Goal: Transaction & Acquisition: Book appointment/travel/reservation

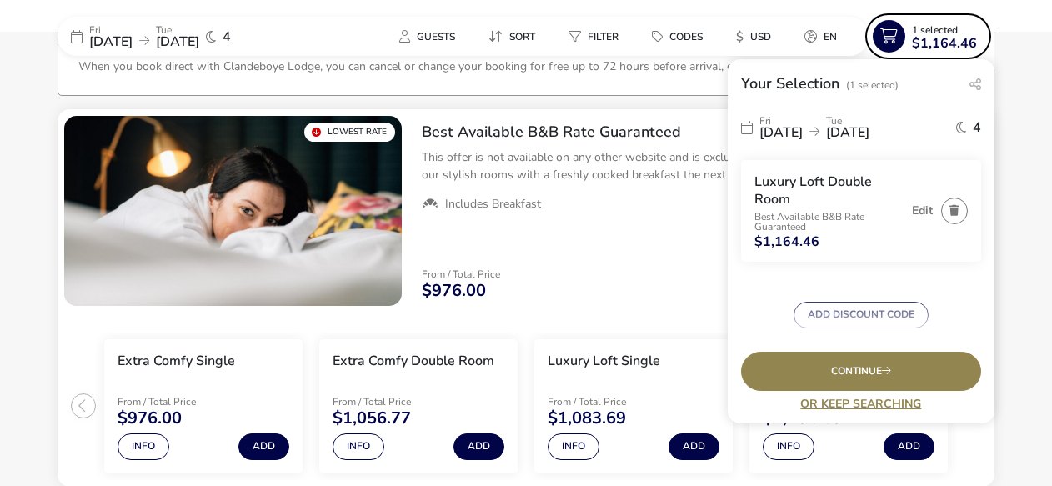
scroll to position [112, 0]
click at [117, 36] on span "[DATE]" at bounding box center [110, 42] width 43 height 18
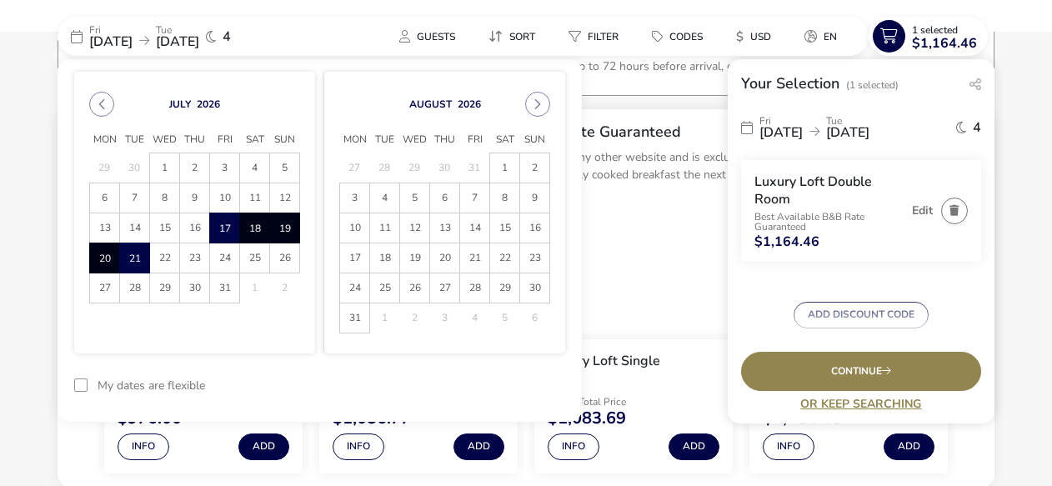
click at [255, 221] on span "18" at bounding box center [254, 227] width 29 height 29
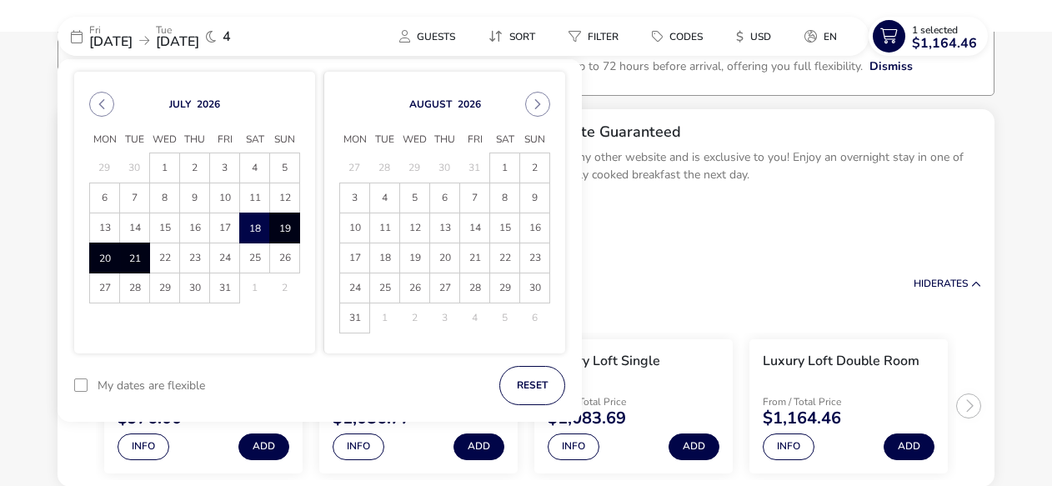
click at [137, 253] on span "21" at bounding box center [134, 257] width 29 height 29
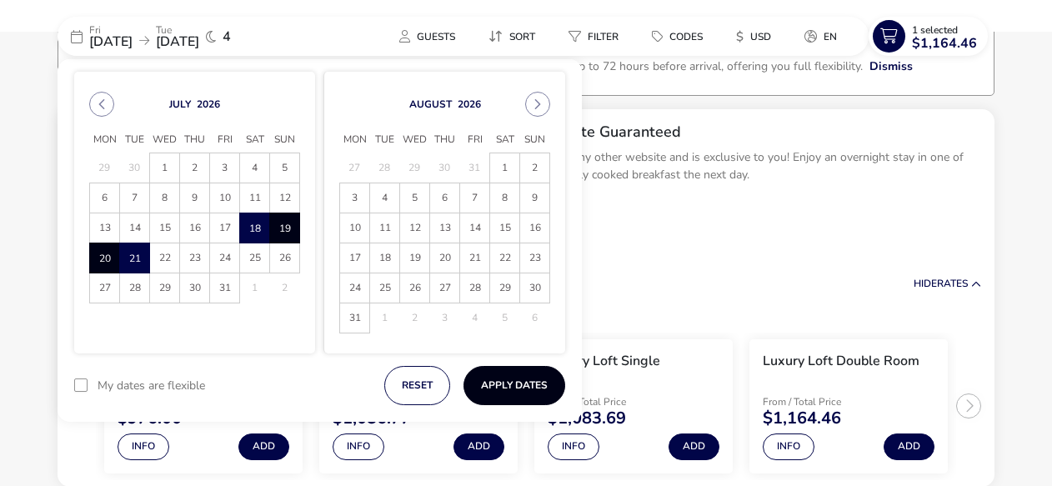
click at [498, 378] on button "Apply Dates" at bounding box center [514, 385] width 102 height 39
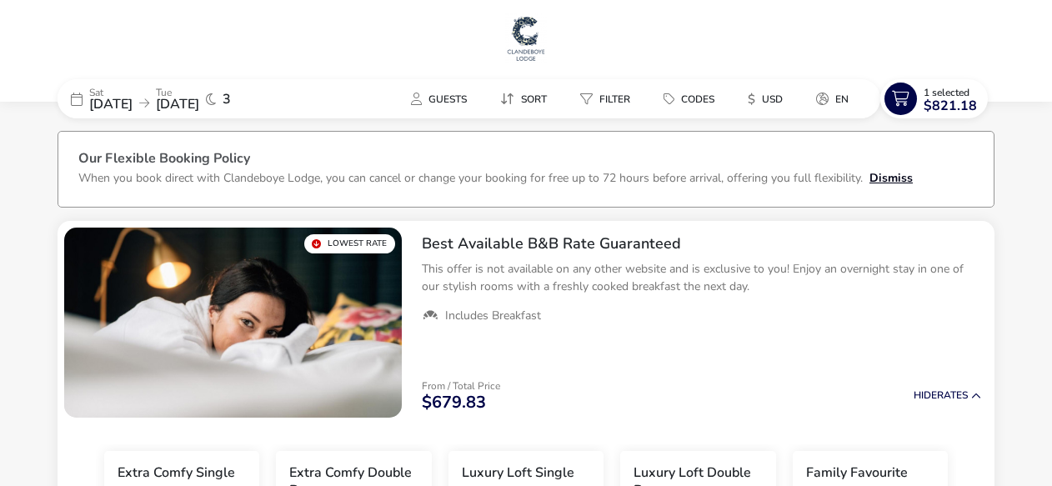
click at [899, 176] on button "Dismiss" at bounding box center [890, 178] width 43 height 18
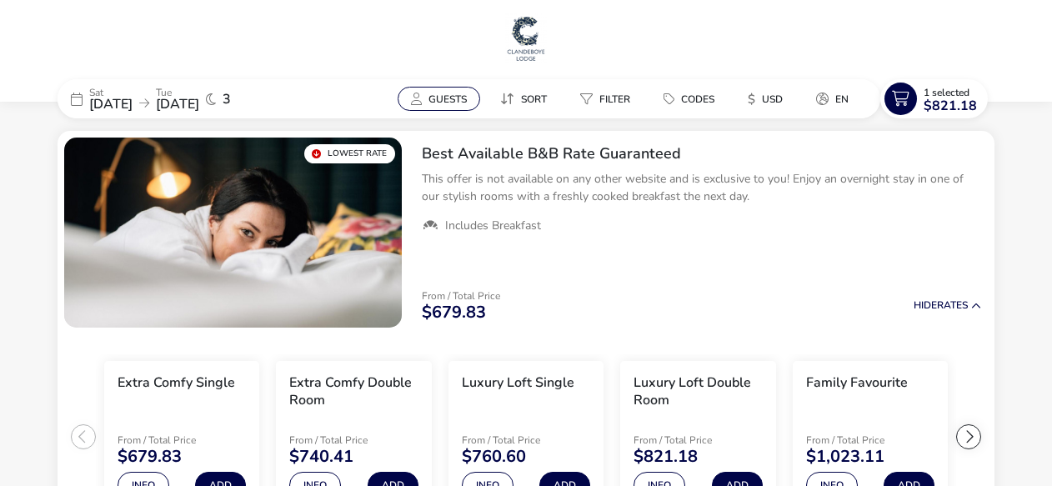
click at [444, 93] on span "Guests" at bounding box center [447, 99] width 38 height 13
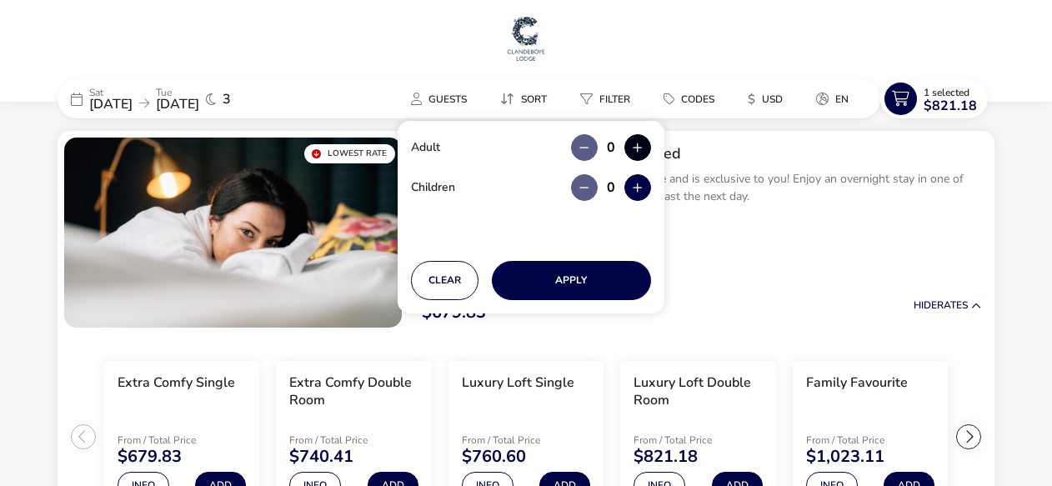
click at [633, 138] on button "button" at bounding box center [637, 147] width 27 height 27
type input "2"
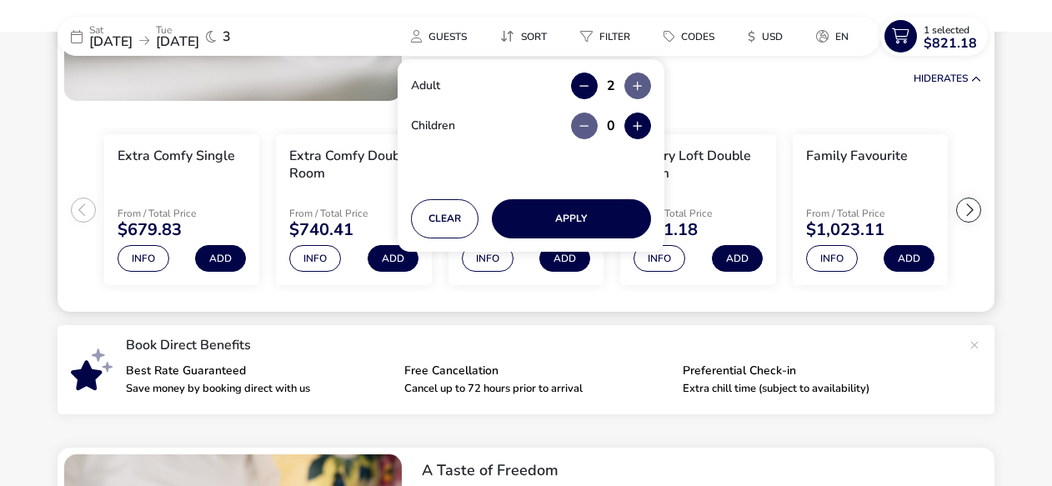
scroll to position [228, 0]
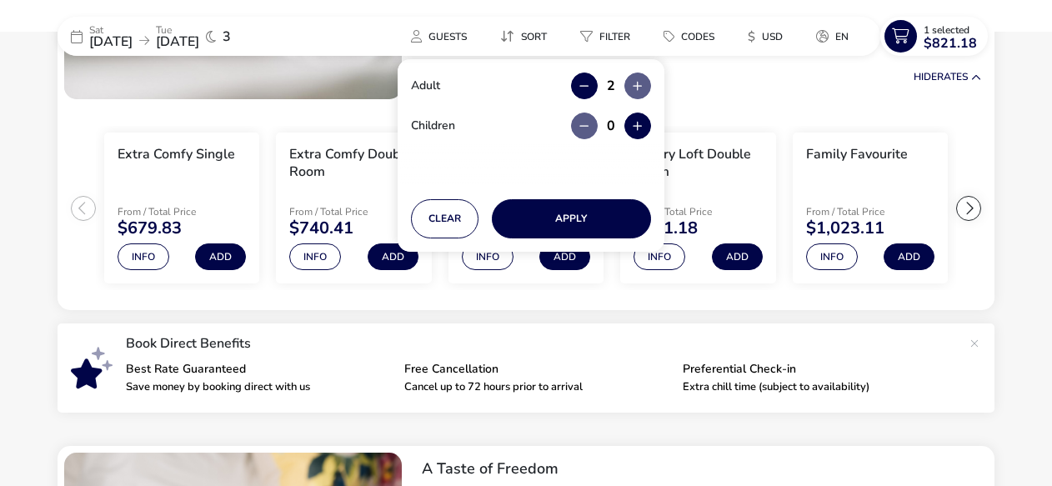
click at [600, 338] on p "Book Direct Benefits" at bounding box center [543, 343] width 835 height 13
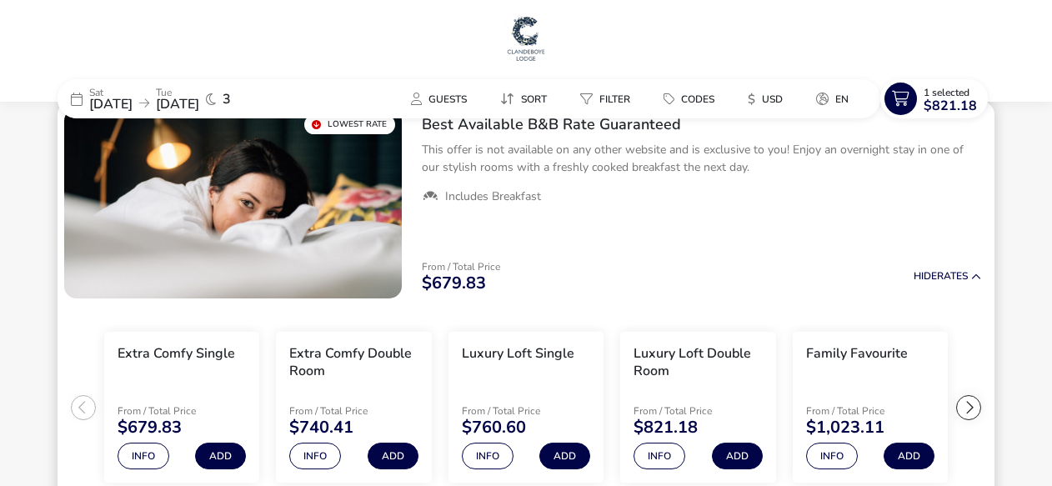
scroll to position [0, 0]
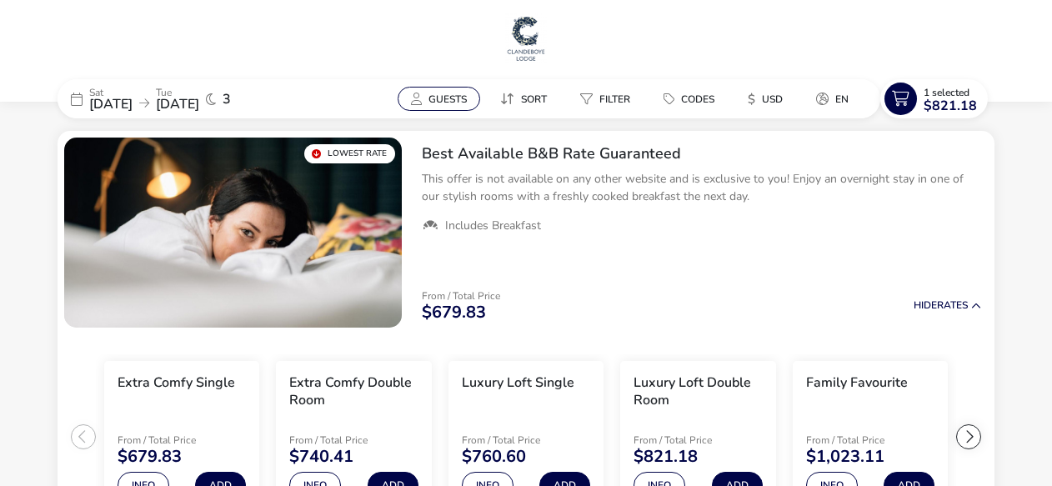
click at [439, 94] on span "Guests" at bounding box center [447, 99] width 38 height 13
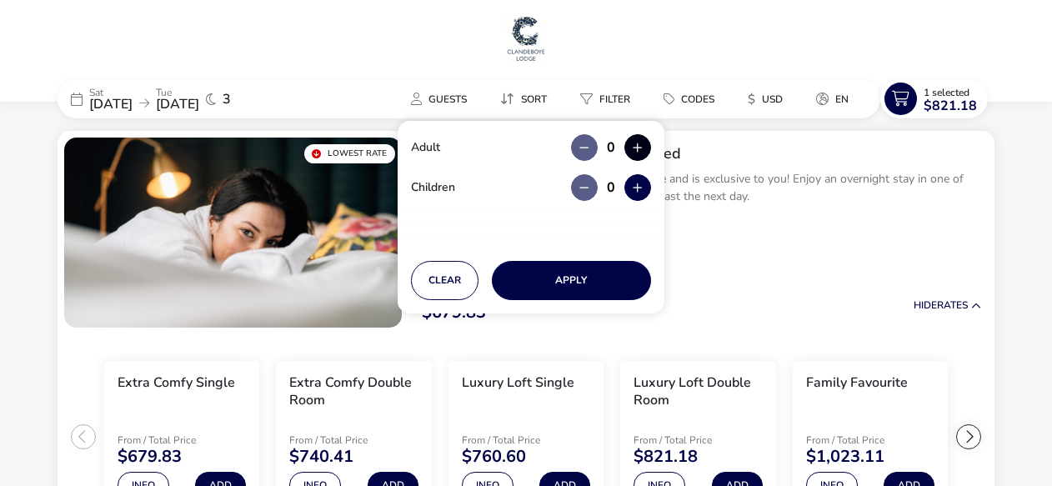
click at [632, 139] on button "button" at bounding box center [637, 147] width 27 height 27
type input "2"
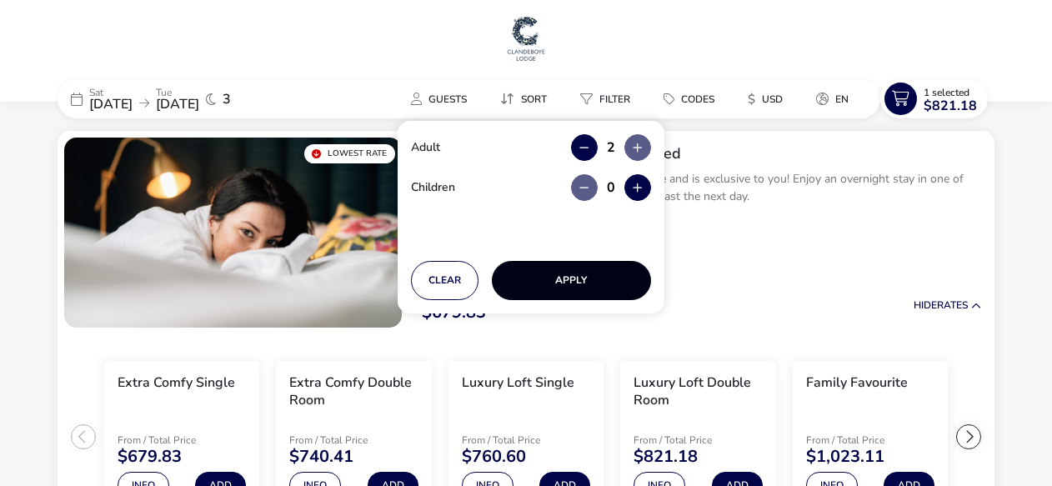
click at [569, 273] on button "Apply" at bounding box center [571, 280] width 159 height 39
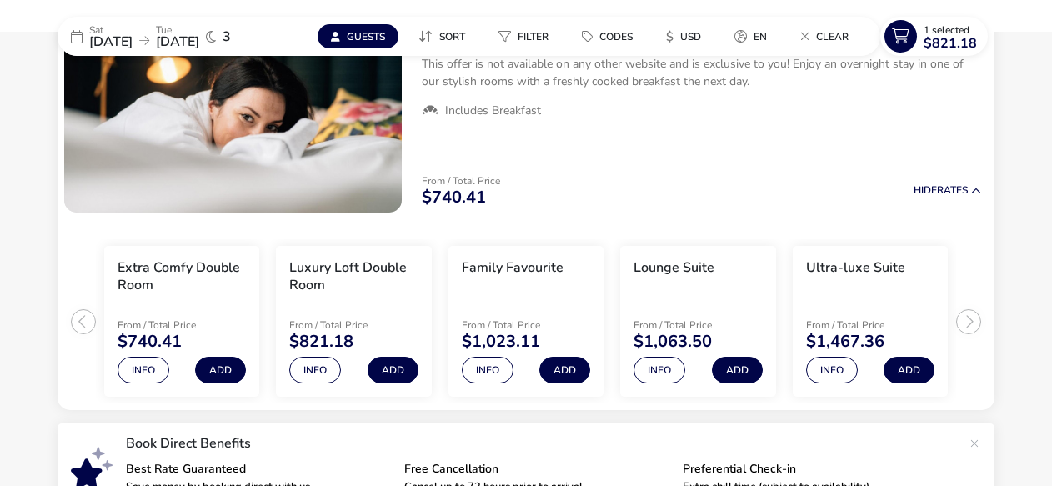
scroll to position [144, 0]
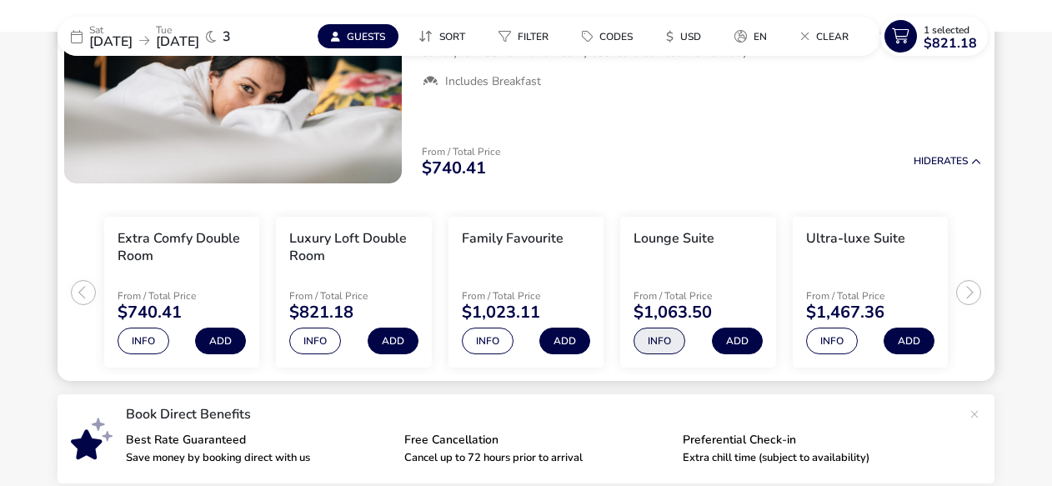
click at [656, 338] on button "Info" at bounding box center [659, 341] width 52 height 27
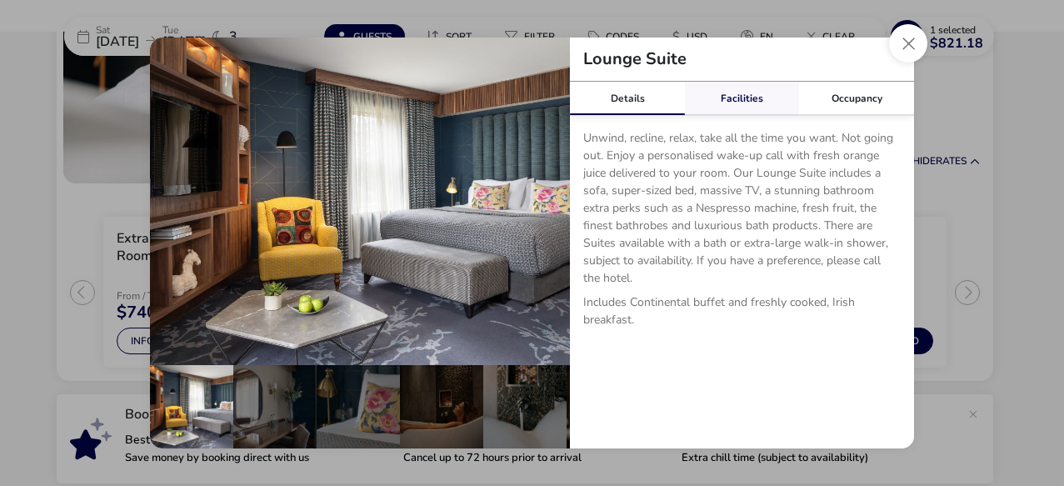
click at [739, 103] on link "Facilities" at bounding box center [742, 98] width 115 height 33
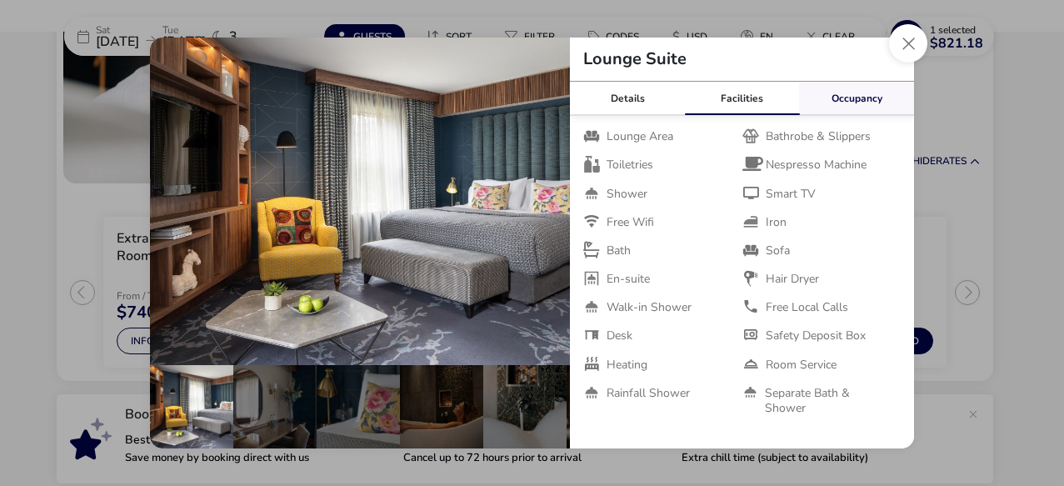
click at [859, 95] on link "Occupancy" at bounding box center [856, 98] width 115 height 33
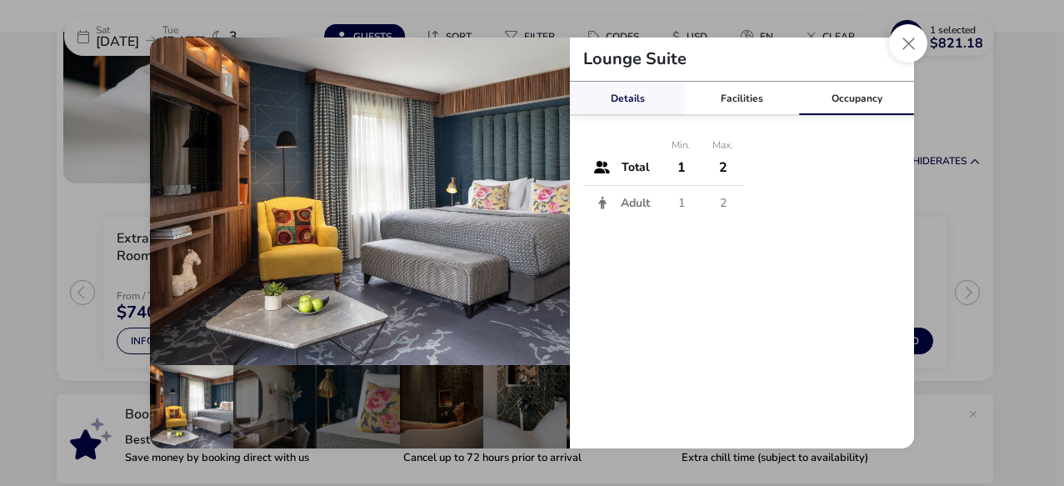
click at [616, 93] on link "Details" at bounding box center [627, 98] width 115 height 33
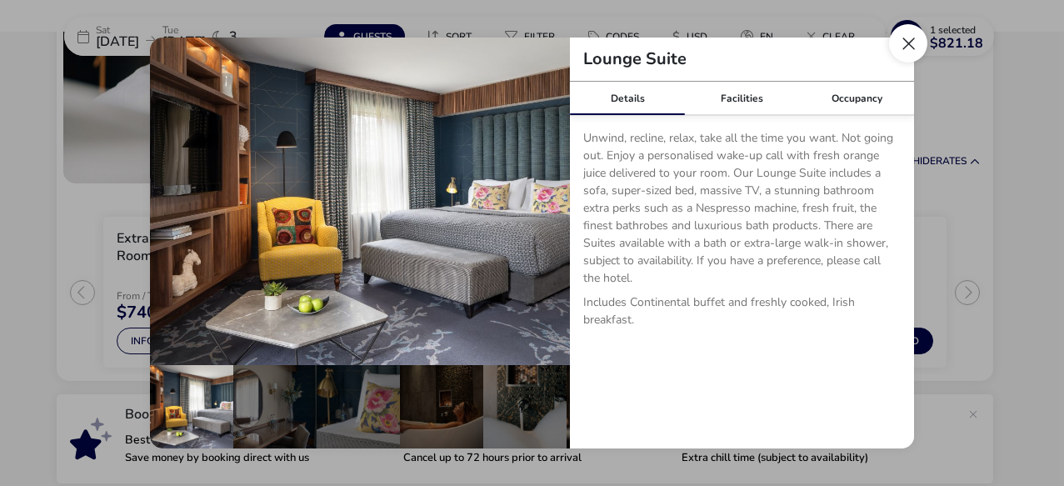
click at [904, 40] on button "Close dialog" at bounding box center [908, 43] width 38 height 38
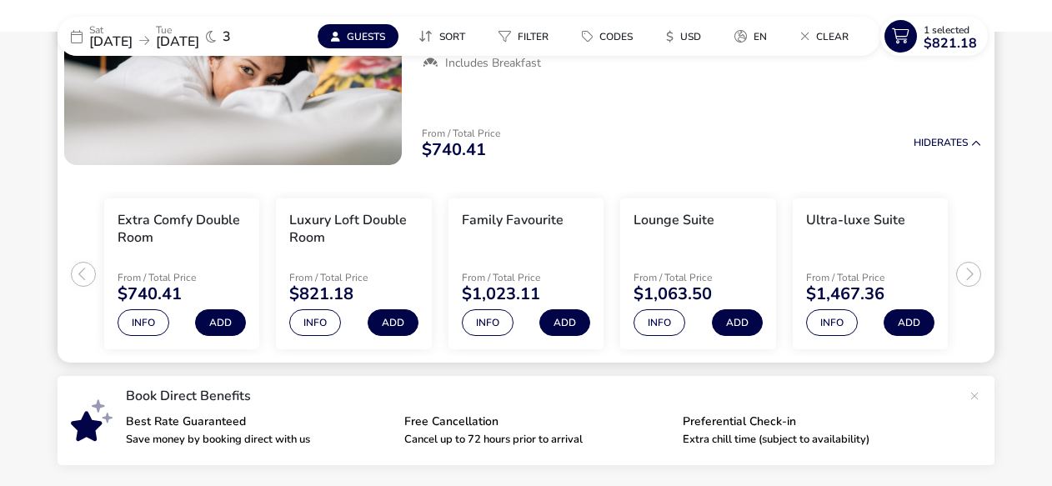
scroll to position [177, 0]
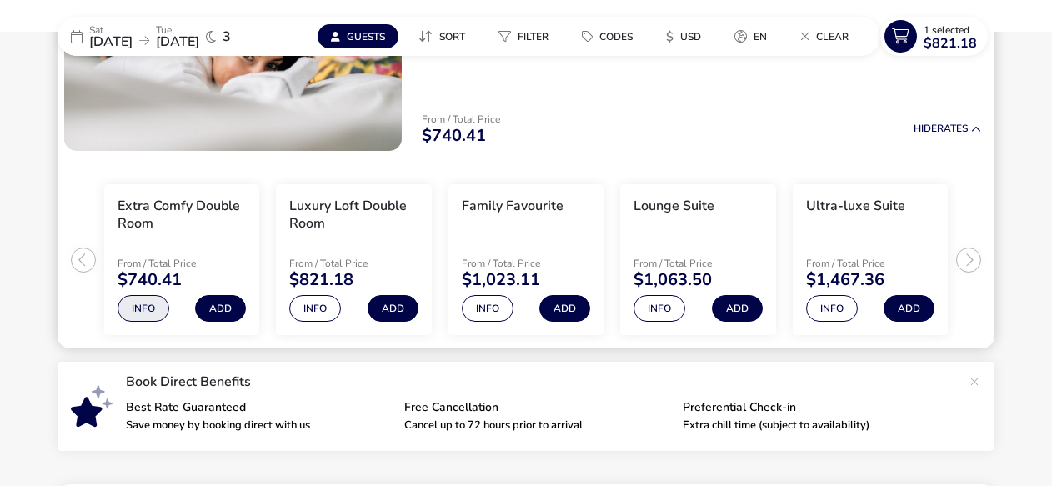
click at [138, 304] on button "Info" at bounding box center [144, 308] width 52 height 27
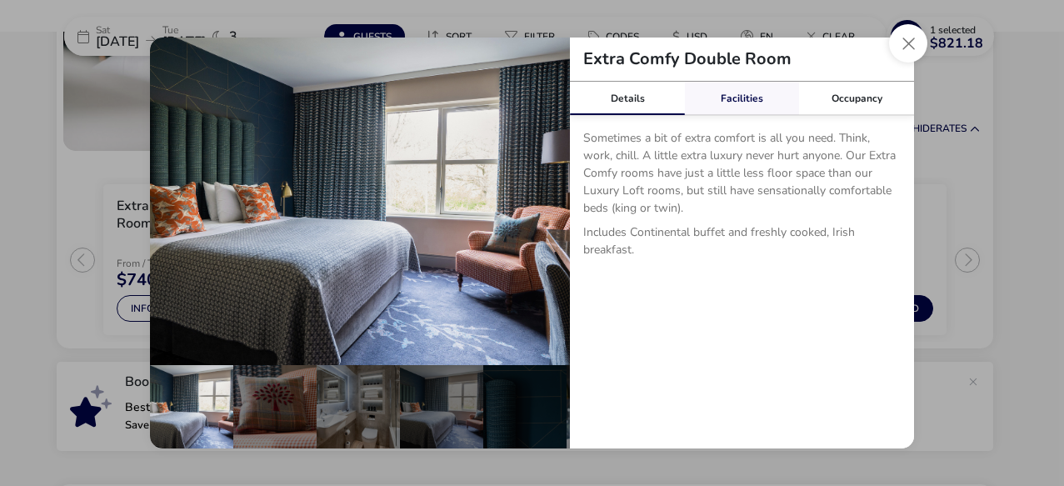
click at [743, 96] on link "Facilities" at bounding box center [742, 98] width 115 height 33
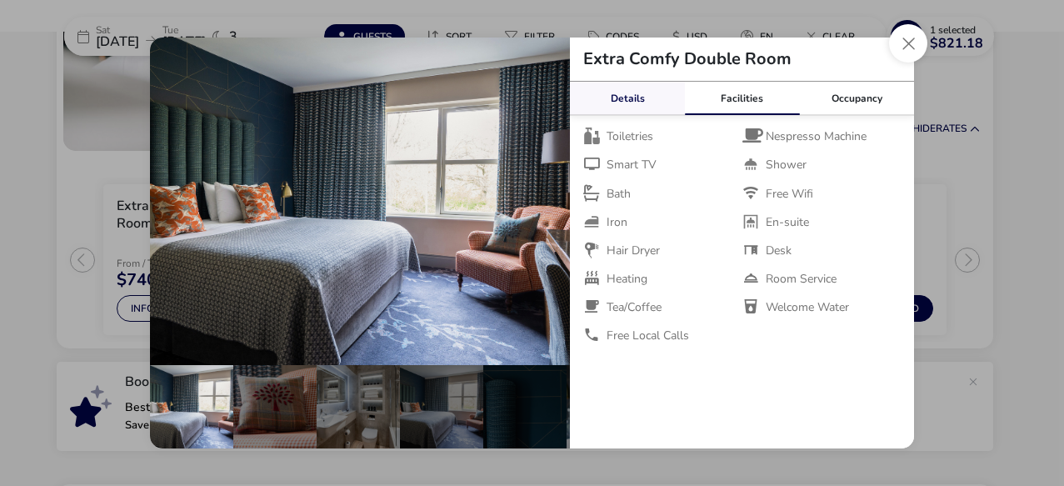
click at [617, 93] on link "Details" at bounding box center [627, 98] width 115 height 33
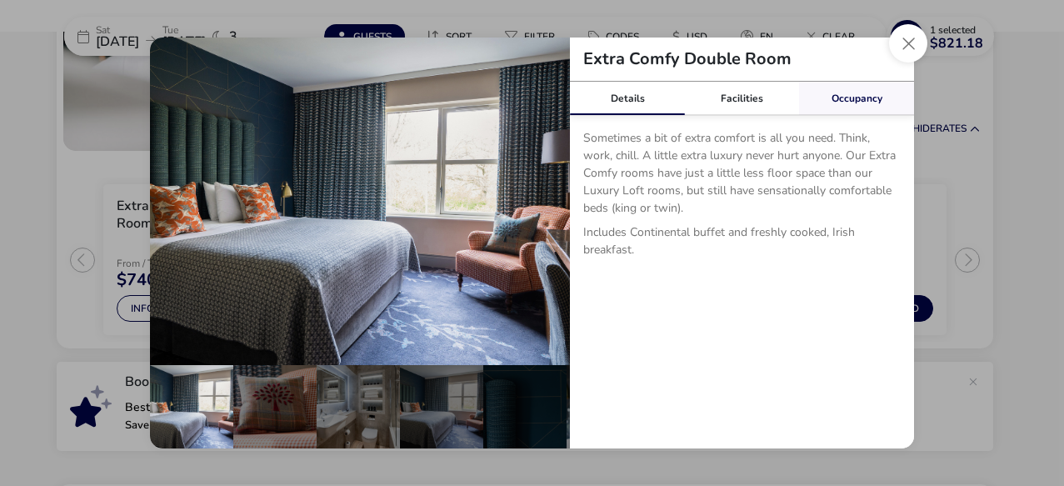
click at [862, 97] on link "Occupancy" at bounding box center [856, 98] width 115 height 33
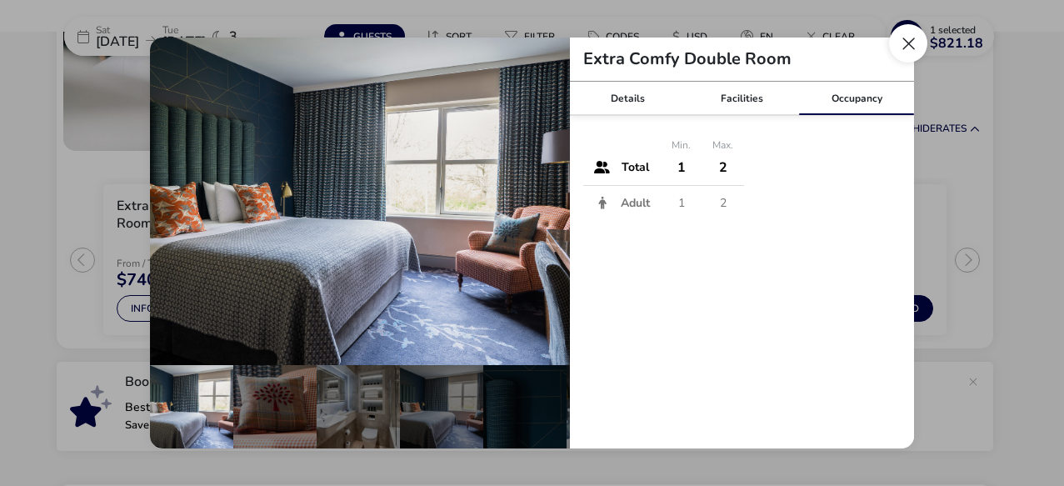
click at [906, 43] on button "Close dialog" at bounding box center [908, 43] width 38 height 38
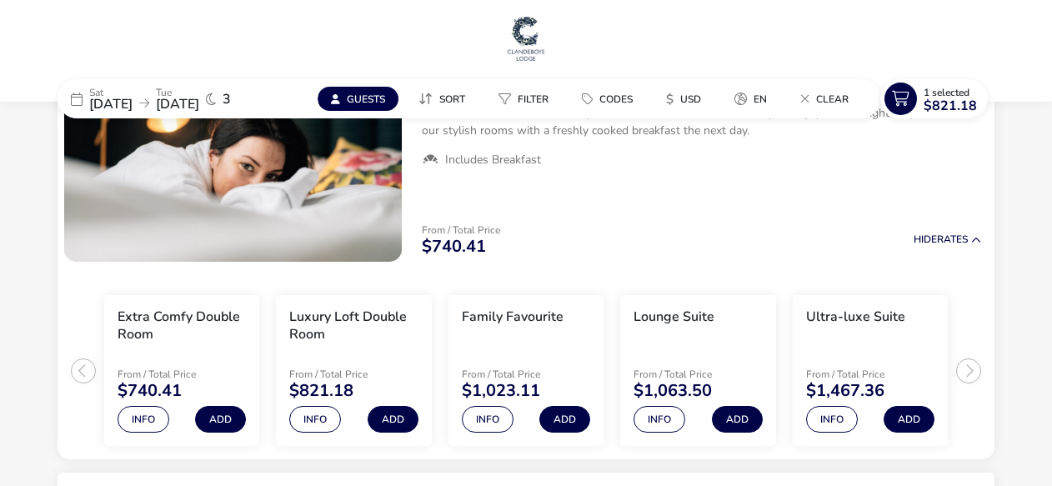
scroll to position [0, 0]
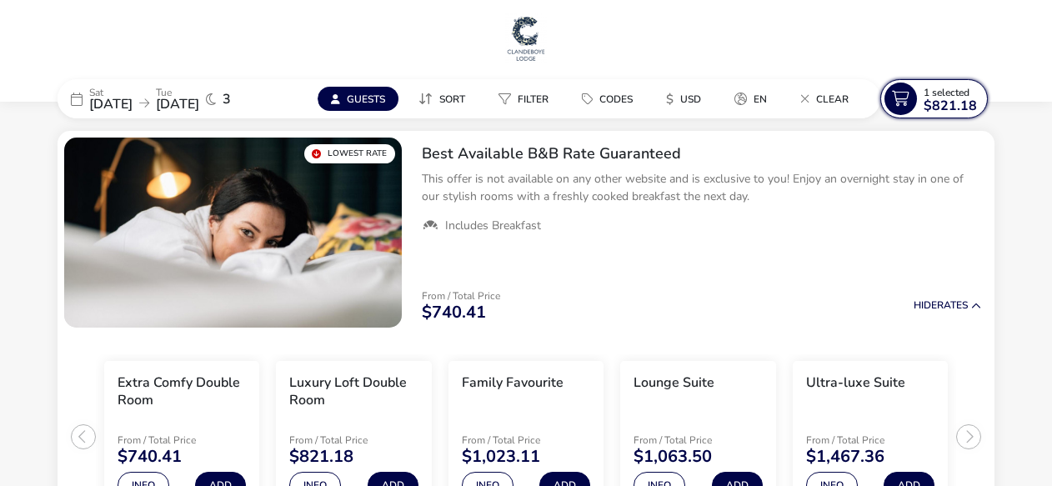
click at [938, 91] on span "1 Selected" at bounding box center [947, 92] width 46 height 13
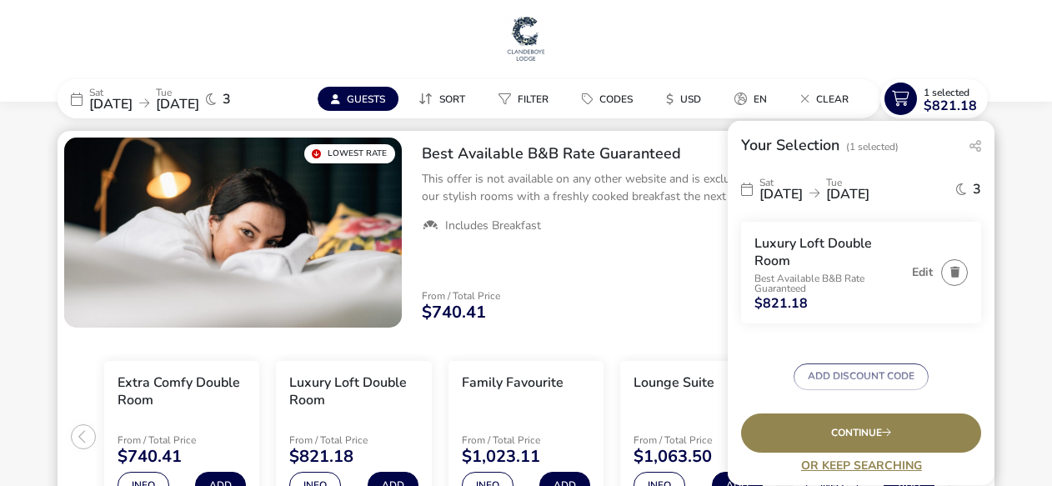
click at [599, 288] on div "From / Total Price $740.41 Hide Rates" at bounding box center [701, 306] width 586 height 57
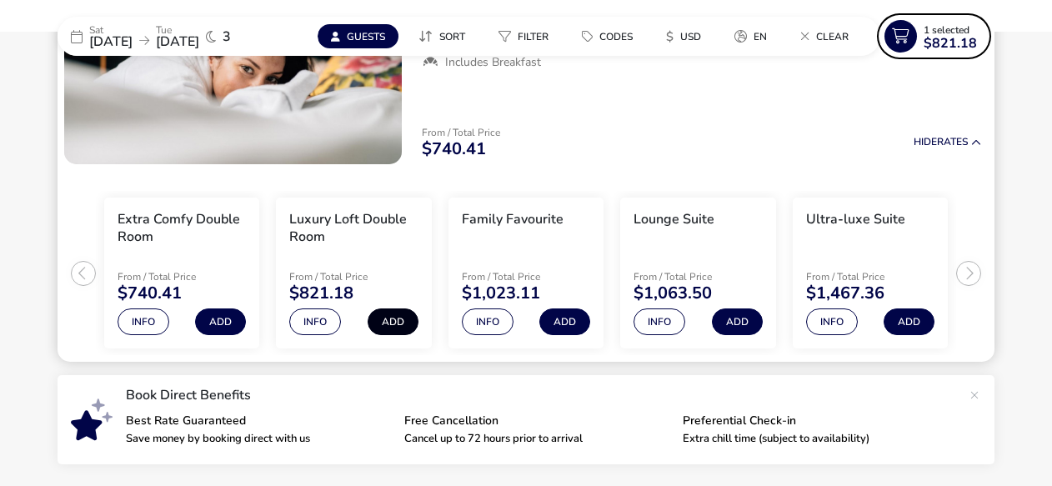
scroll to position [167, 0]
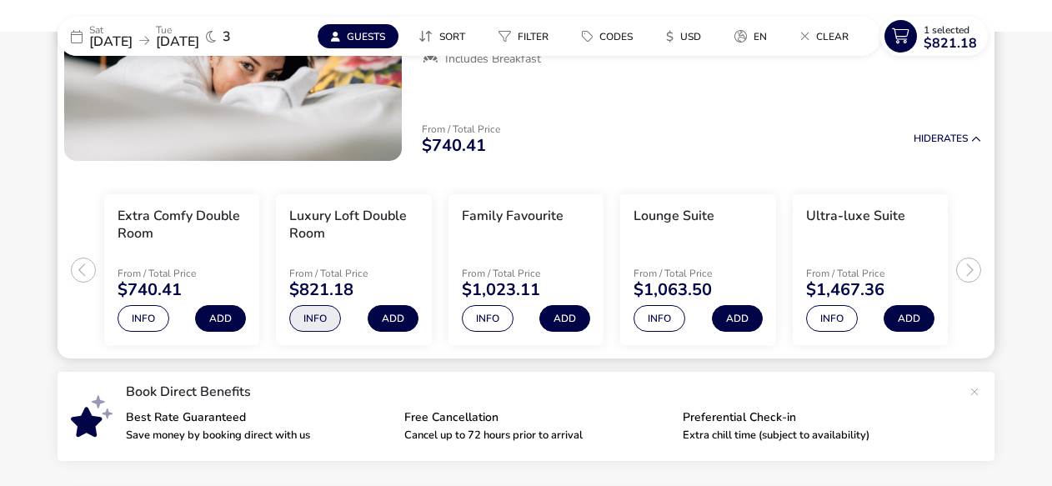
click at [309, 318] on button "Info" at bounding box center [315, 318] width 52 height 27
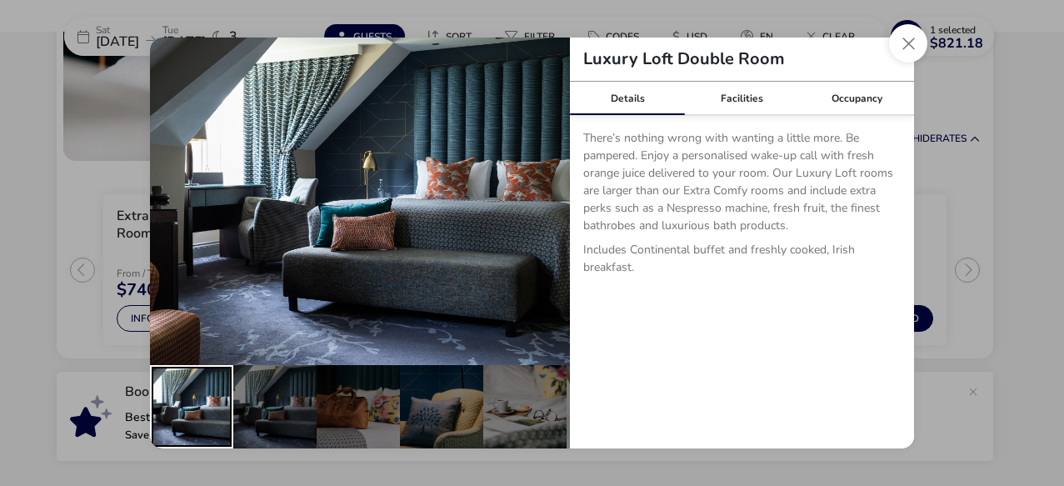
click at [208, 382] on div "details" at bounding box center [191, 406] width 83 height 83
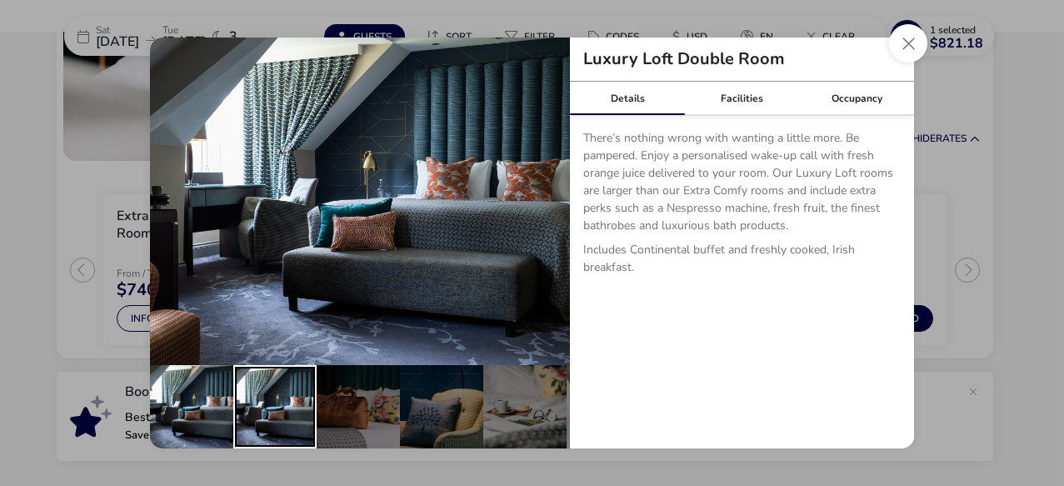
click at [258, 393] on div "details" at bounding box center [274, 406] width 83 height 83
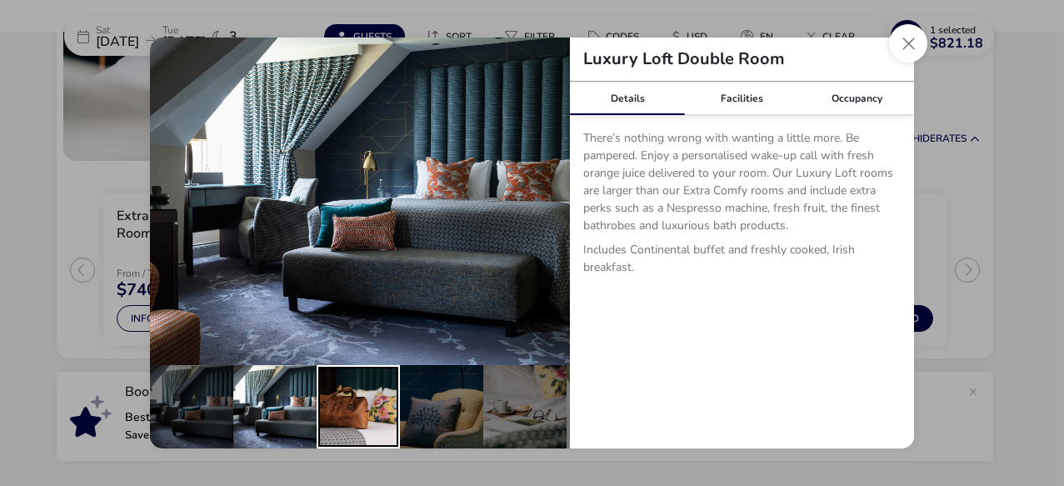
click at [348, 392] on div "details" at bounding box center [358, 406] width 83 height 83
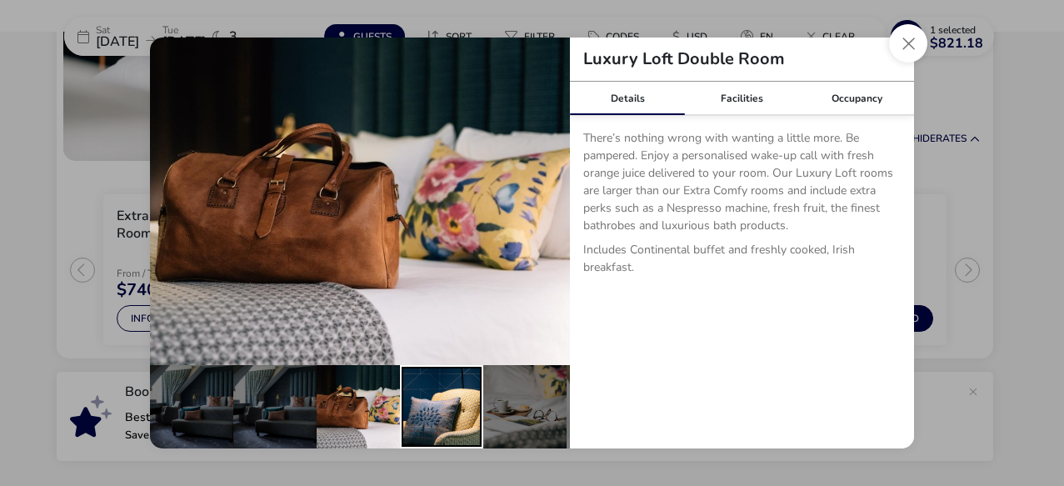
click at [449, 399] on div "details" at bounding box center [441, 406] width 83 height 83
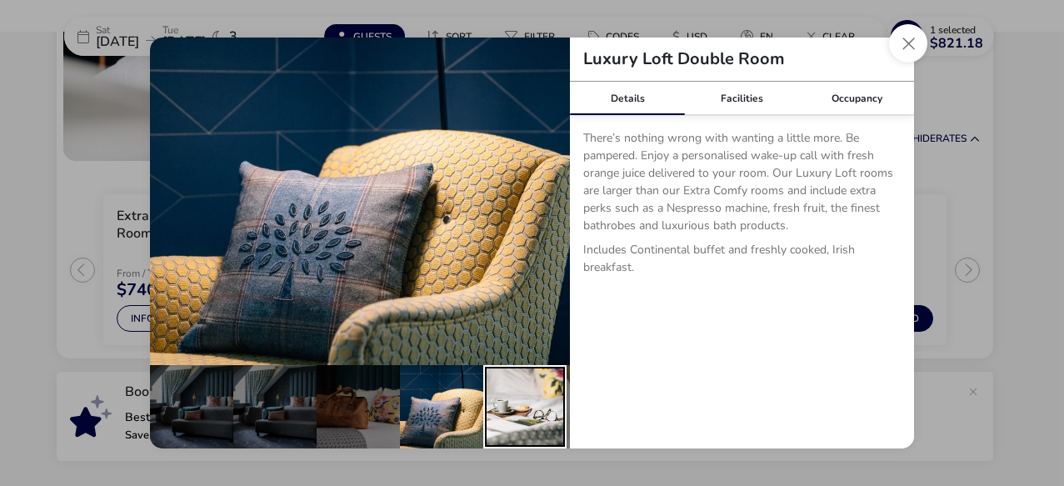
click at [525, 398] on div "details" at bounding box center [524, 406] width 83 height 83
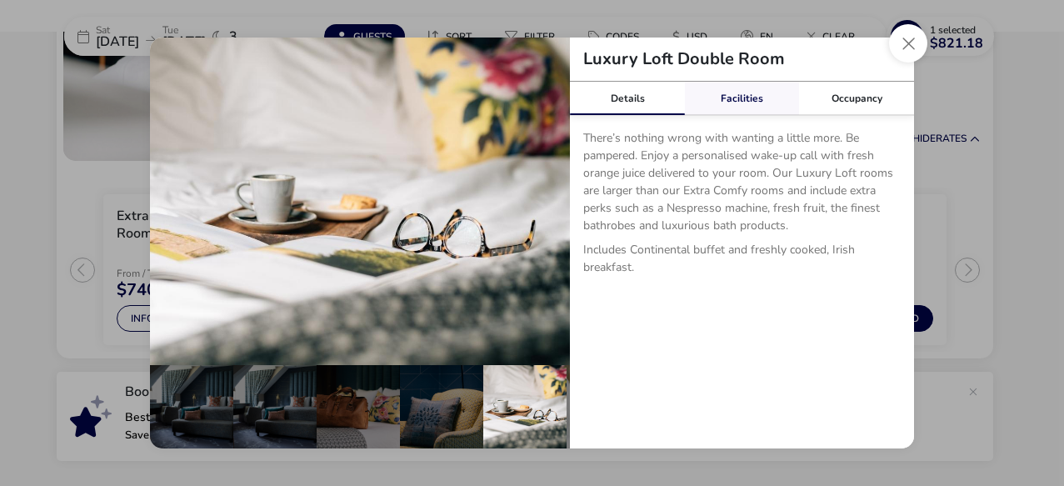
click at [746, 96] on link "Facilities" at bounding box center [742, 98] width 115 height 33
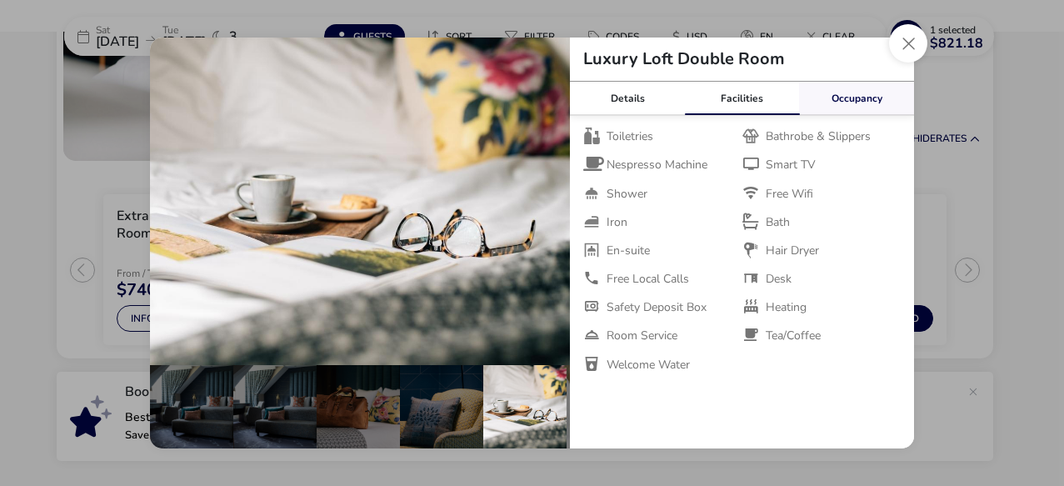
click at [844, 93] on link "Occupancy" at bounding box center [856, 98] width 115 height 33
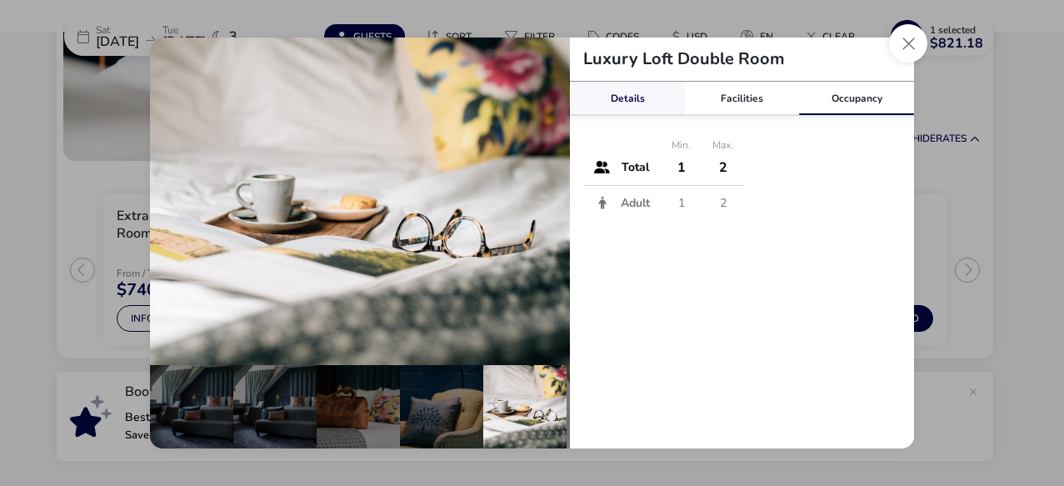
click at [623, 93] on link "Details" at bounding box center [627, 98] width 115 height 33
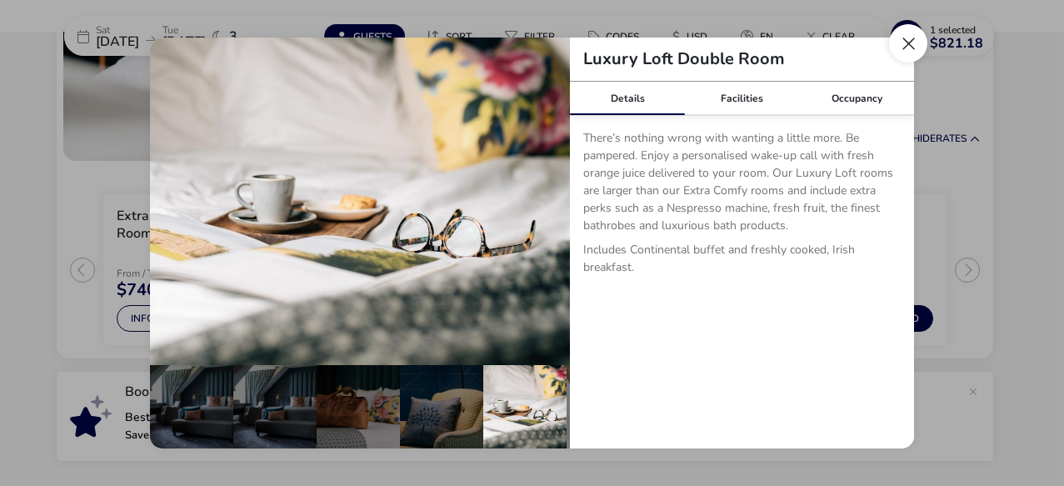
click at [903, 38] on button "Close dialog" at bounding box center [908, 43] width 38 height 38
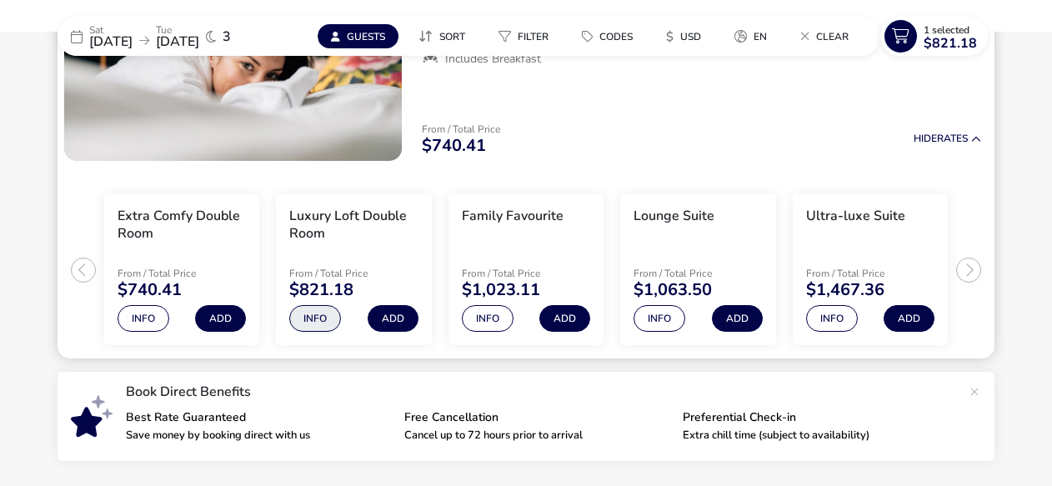
click at [311, 328] on button "Info" at bounding box center [315, 318] width 52 height 27
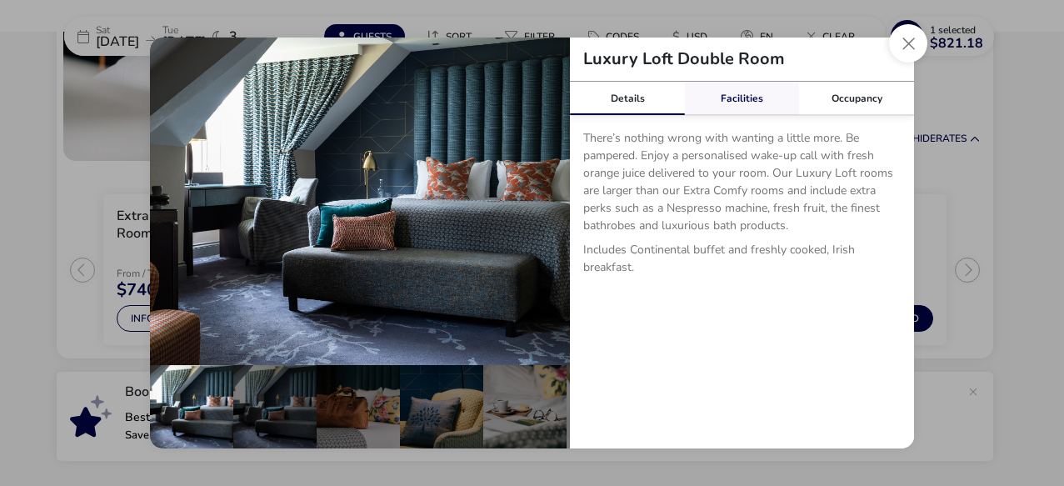
click at [731, 99] on link "Facilities" at bounding box center [742, 98] width 115 height 33
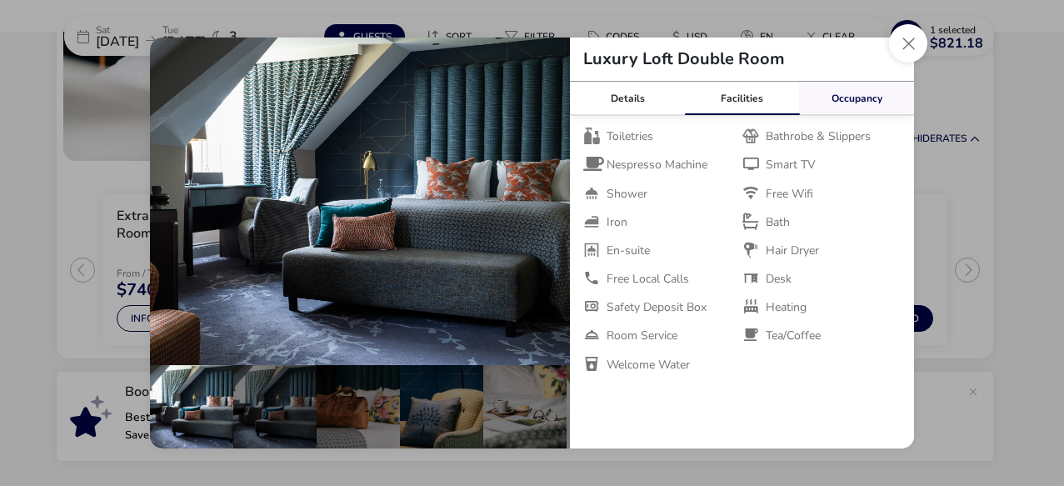
click at [850, 92] on link "Occupancy" at bounding box center [856, 98] width 115 height 33
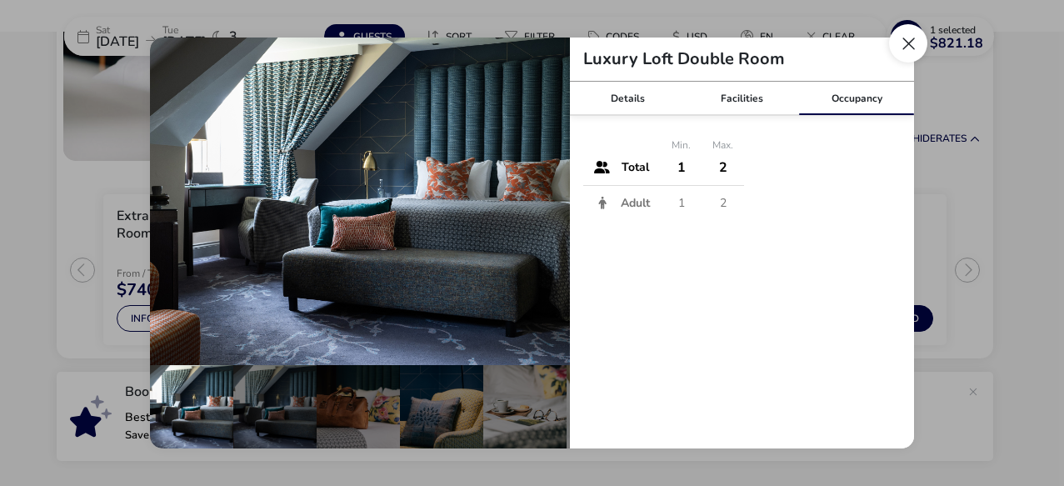
click at [904, 40] on button "Close dialog" at bounding box center [908, 43] width 38 height 38
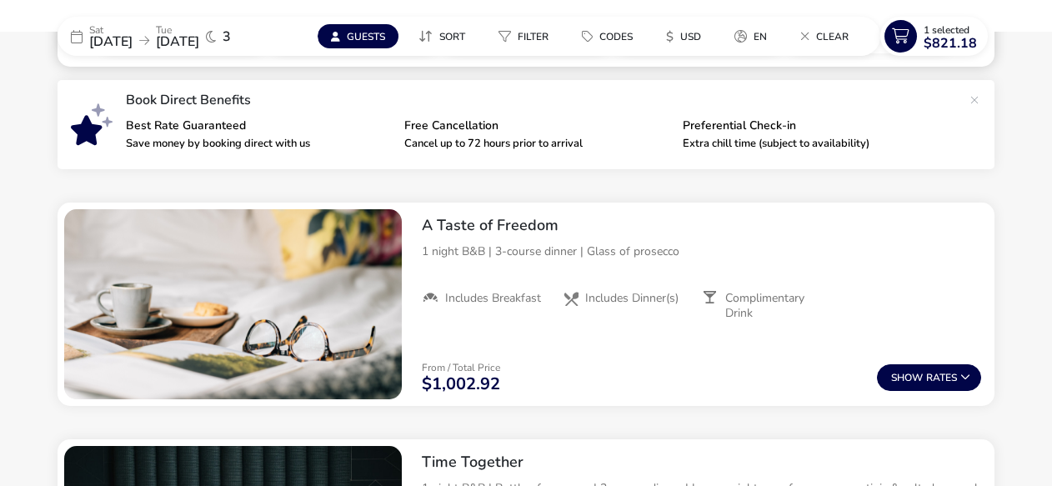
scroll to position [363, 0]
